Goal: Task Accomplishment & Management: Use online tool/utility

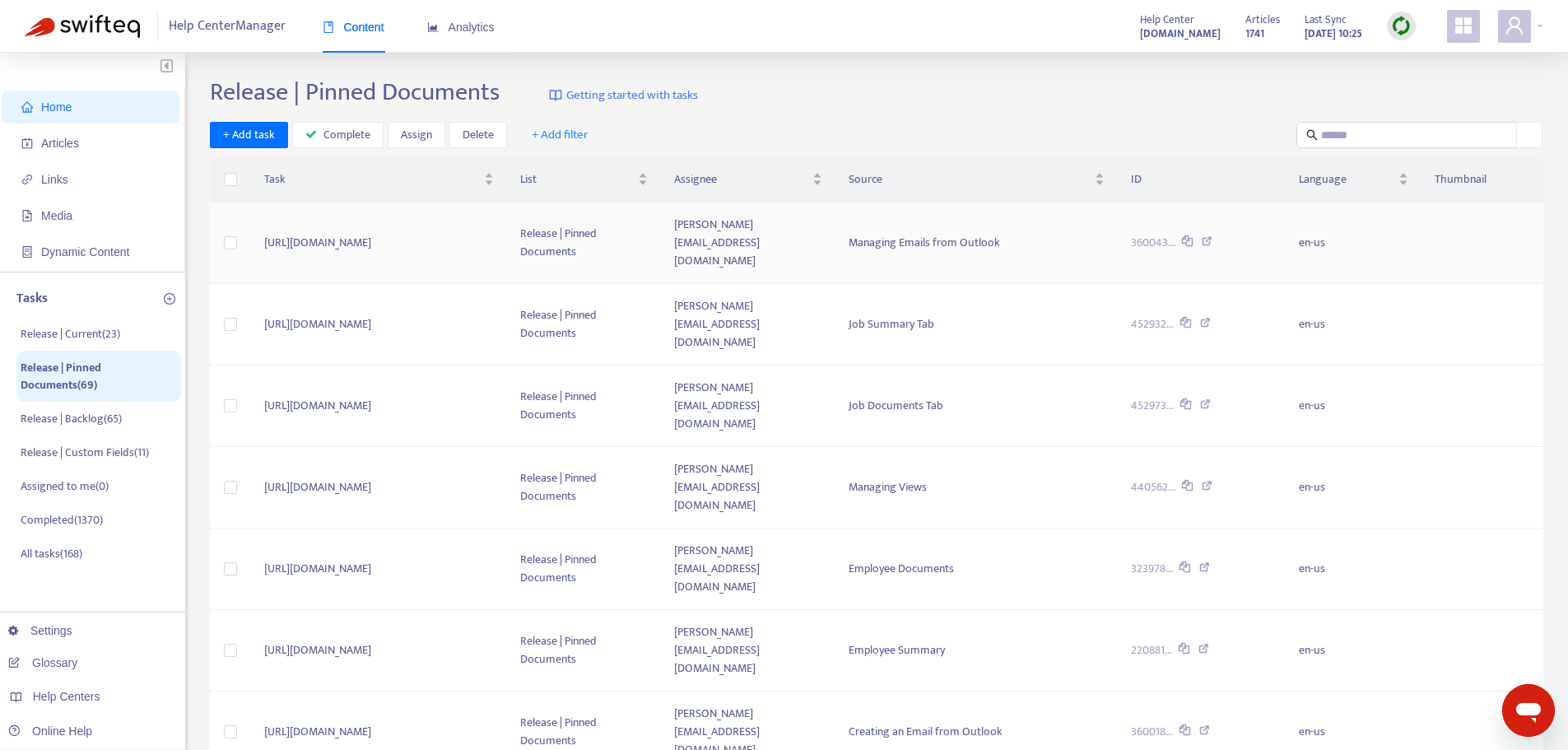
click at [507, 245] on td "[URL][DOMAIN_NAME]" at bounding box center [379, 243] width 257 height 81
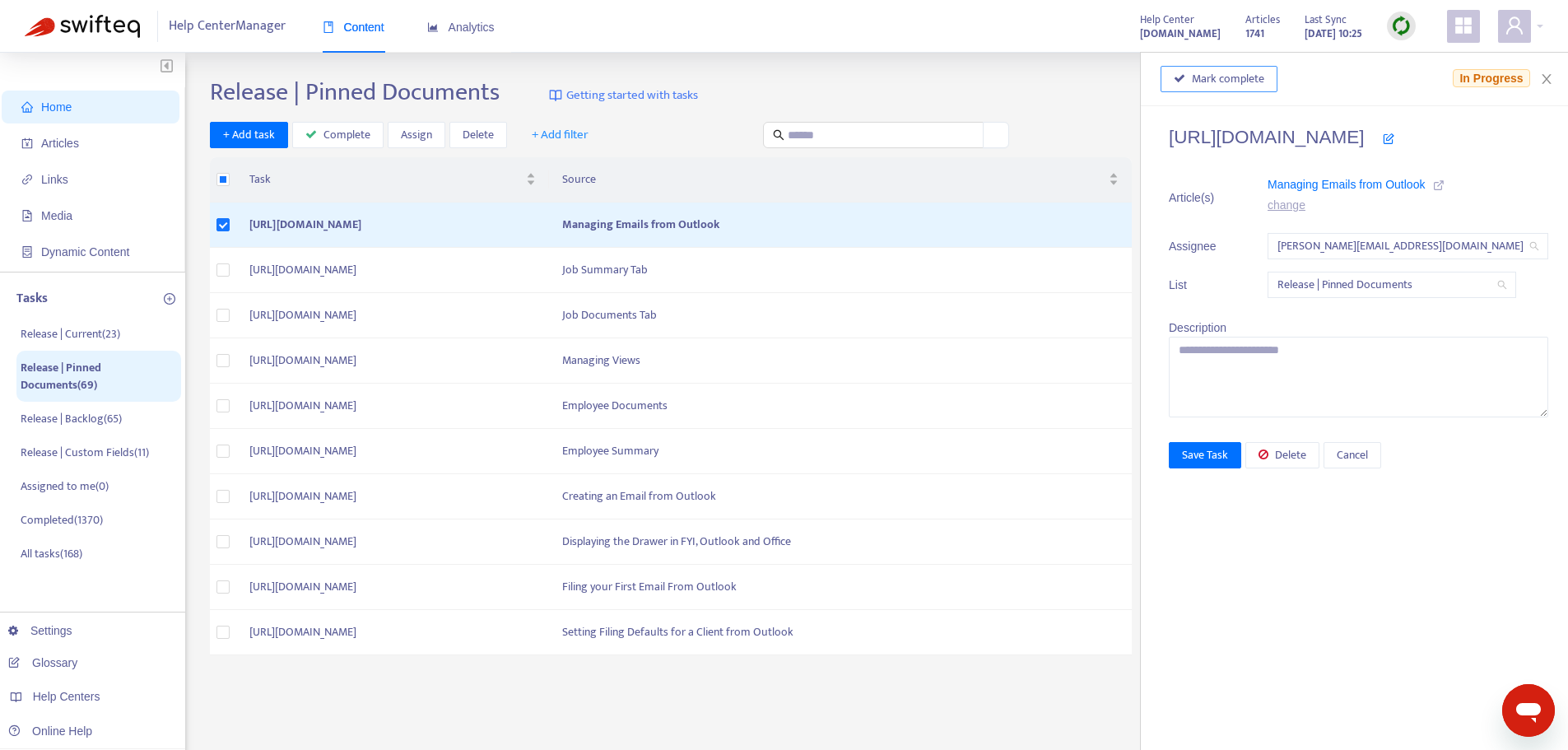
click at [1193, 83] on span "Mark complete" at bounding box center [1227, 78] width 72 height 18
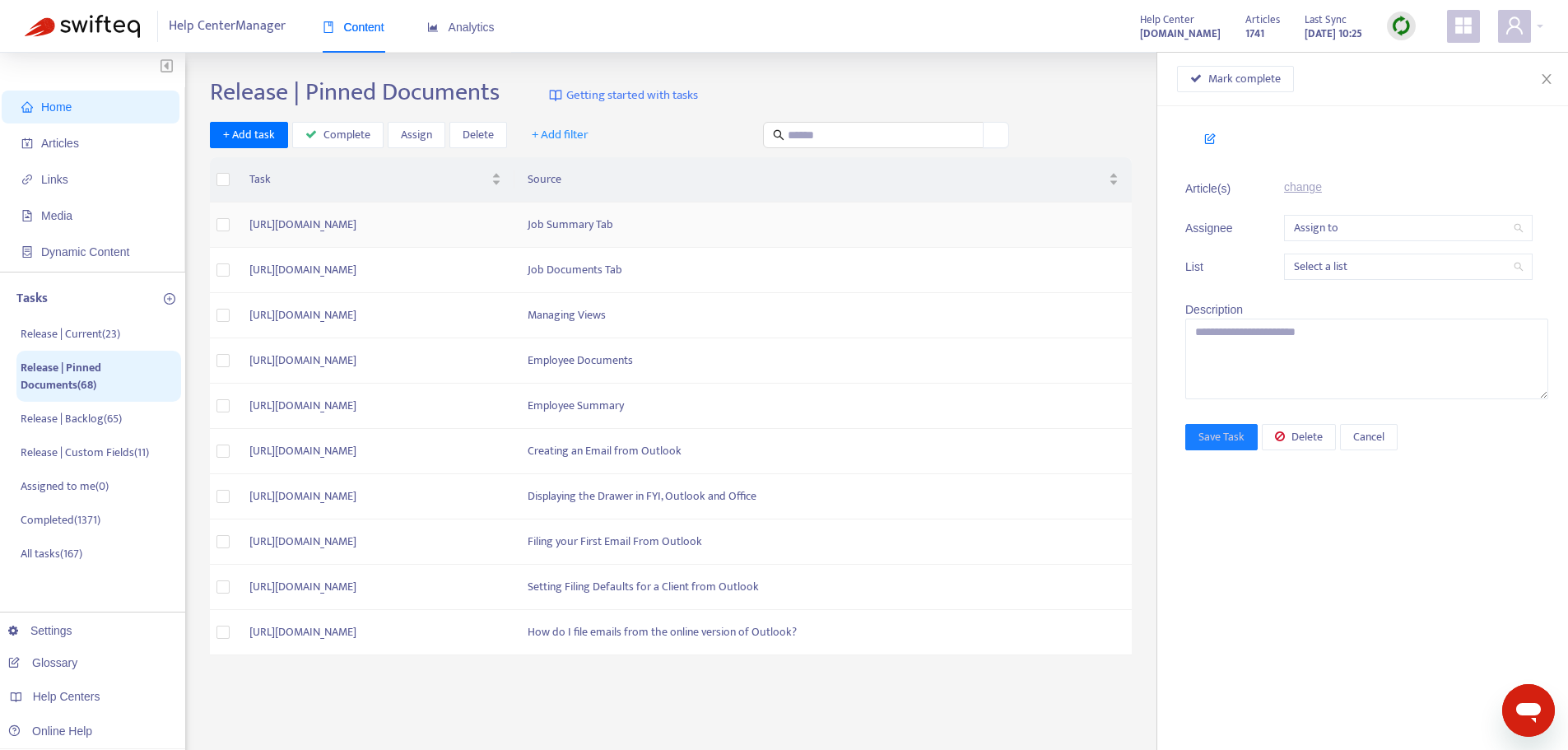
click at [514, 231] on td "[URL][DOMAIN_NAME]" at bounding box center [375, 225] width 278 height 46
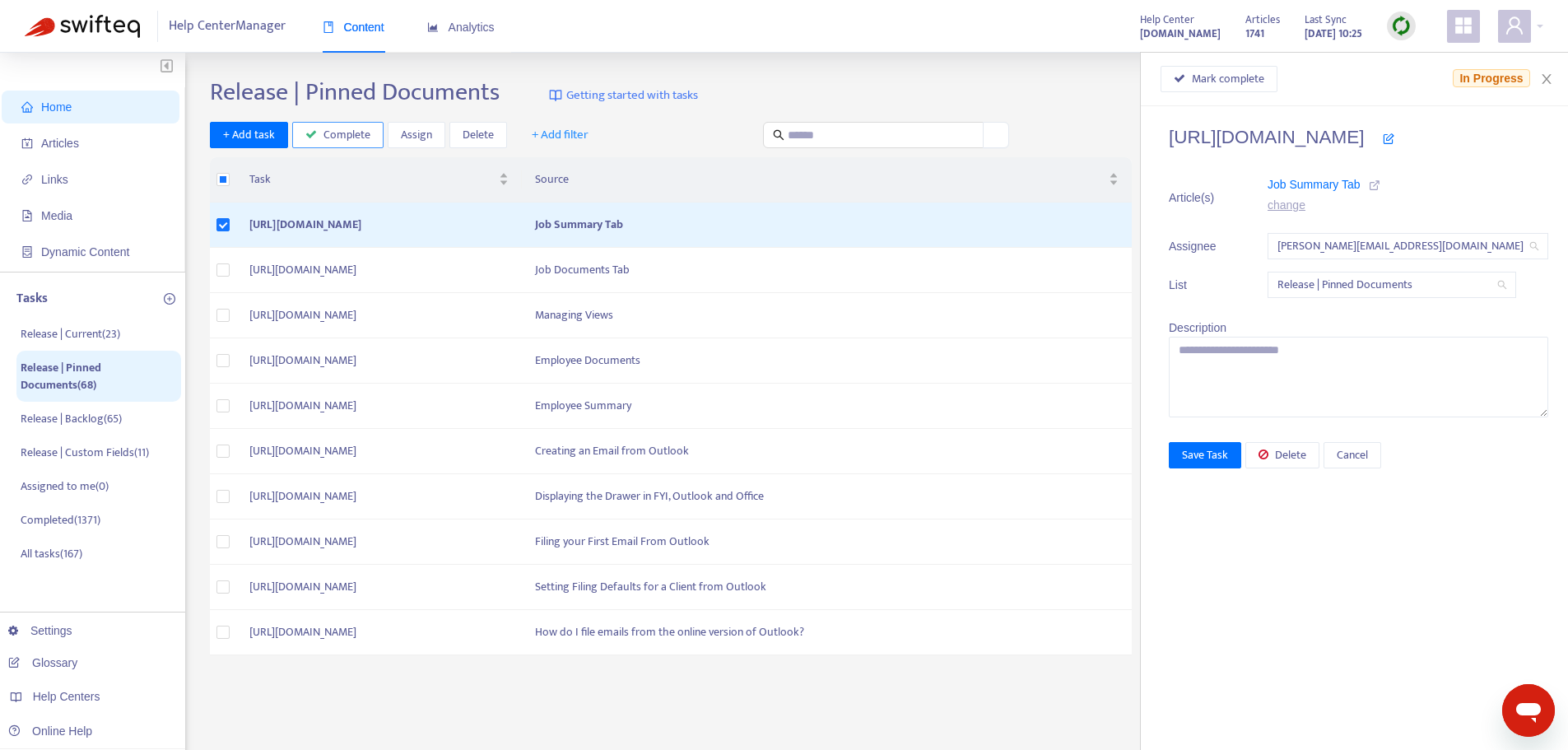
click at [347, 137] on span "Complete" at bounding box center [347, 135] width 47 height 18
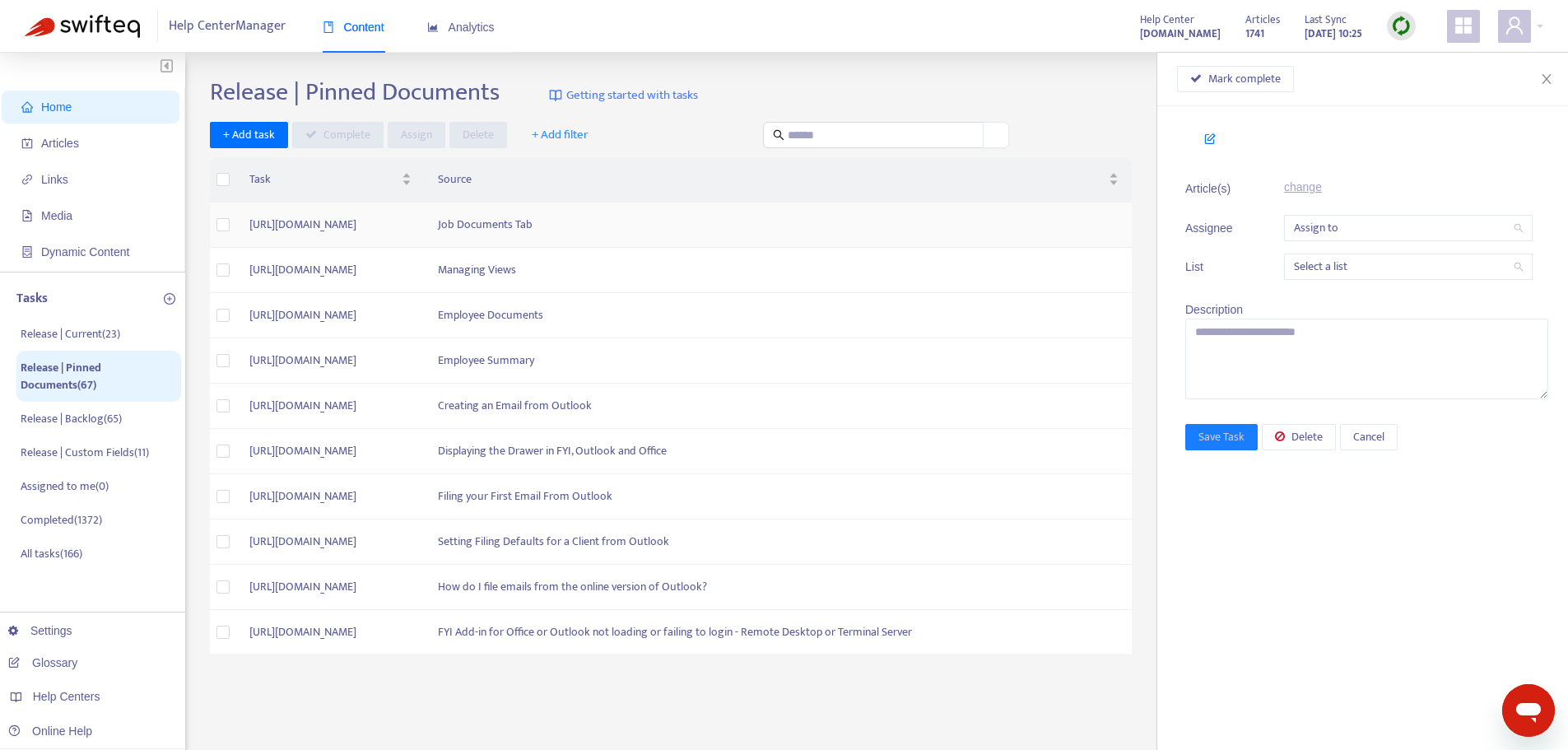
click at [425, 224] on td "[URL][DOMAIN_NAME]" at bounding box center [331, 225] width 189 height 46
